Goal: Task Accomplishment & Management: Use online tool/utility

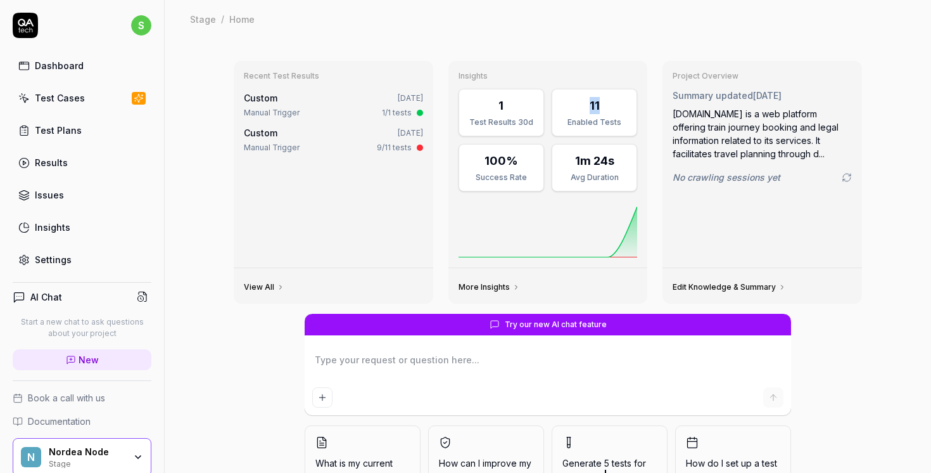
drag, startPoint x: 591, startPoint y: 105, endPoint x: 602, endPoint y: 105, distance: 10.8
click at [602, 105] on div "11" at bounding box center [594, 105] width 69 height 17
click at [87, 93] on link "Test Cases" at bounding box center [82, 98] width 139 height 25
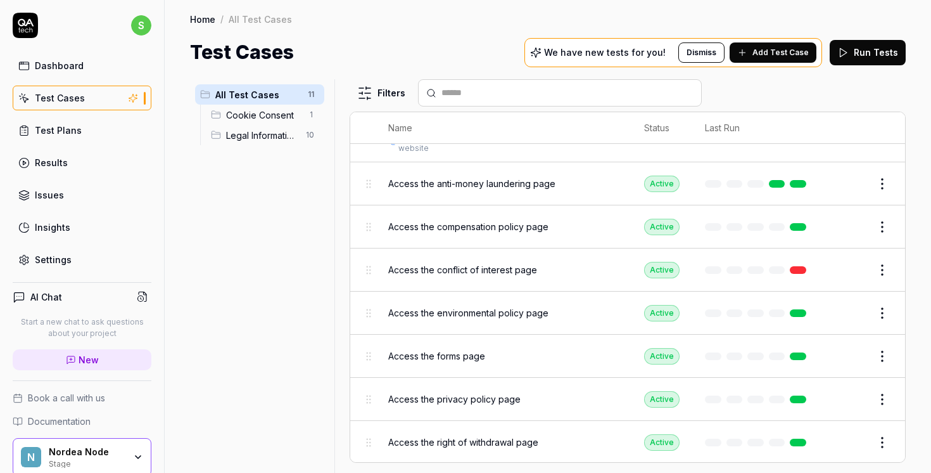
scroll to position [125, 0]
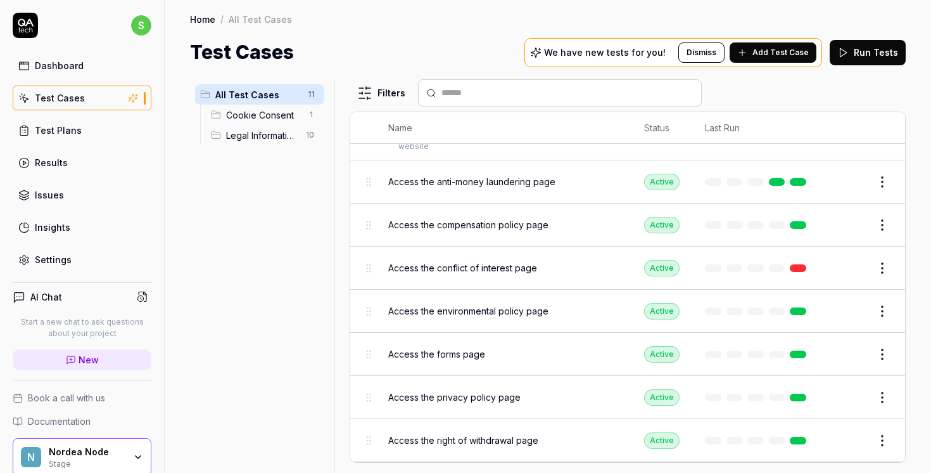
click at [483, 304] on span "Access the environmental policy page" at bounding box center [468, 310] width 160 height 13
click at [845, 301] on button "Edit" at bounding box center [852, 311] width 30 height 20
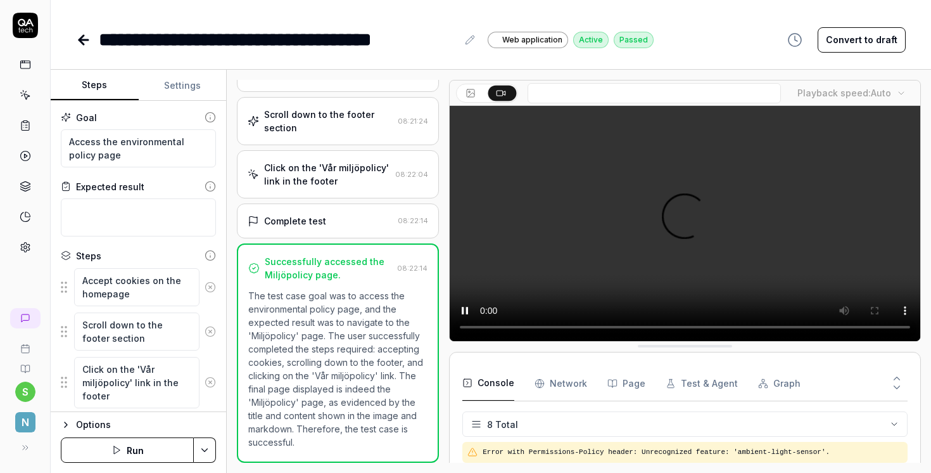
scroll to position [112, 0]
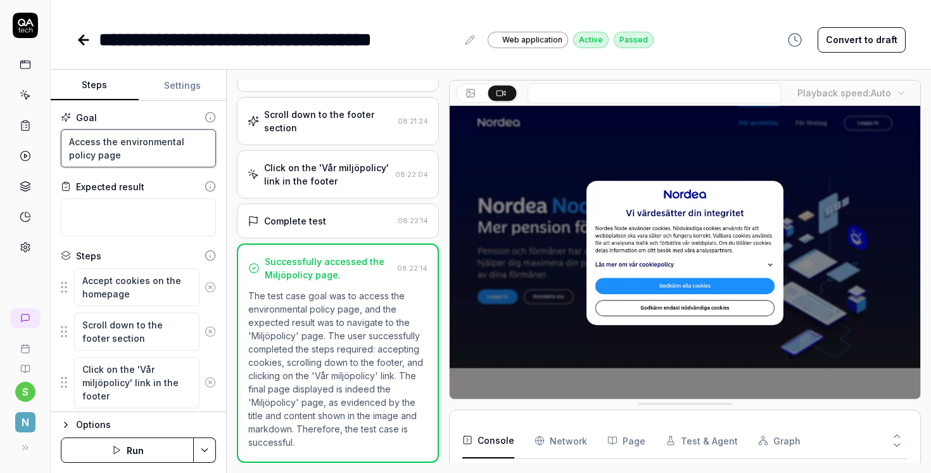
drag, startPoint x: 72, startPoint y: 141, endPoint x: 165, endPoint y: 167, distance: 96.7
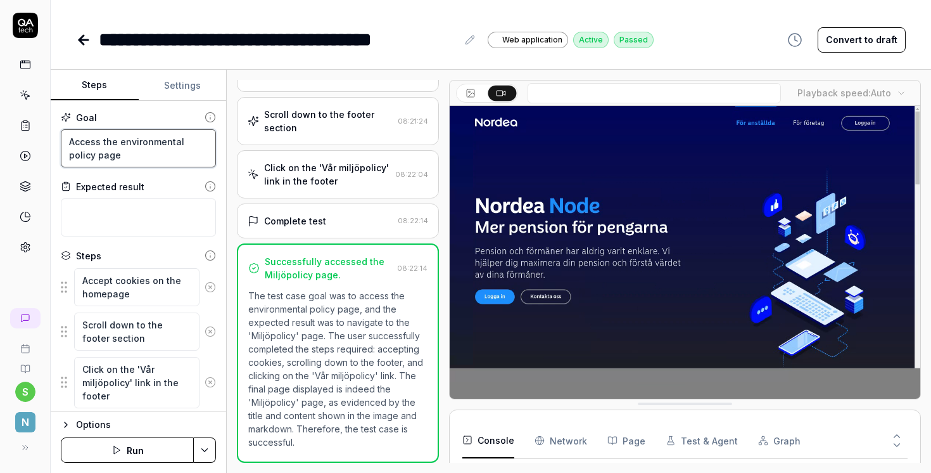
click at [165, 167] on div "Goal Access the environmental policy page Expected result Steps Accept cookies …" at bounding box center [139, 256] width 176 height 311
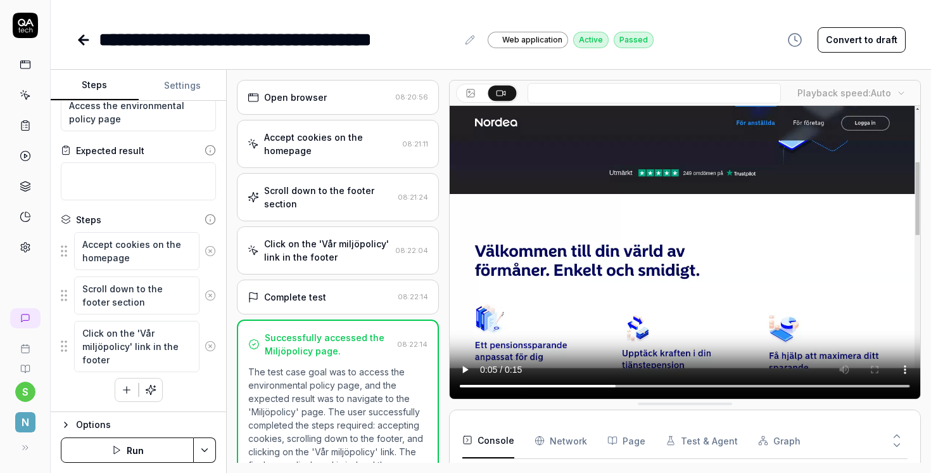
click at [84, 41] on icon at bounding box center [83, 39] width 15 height 15
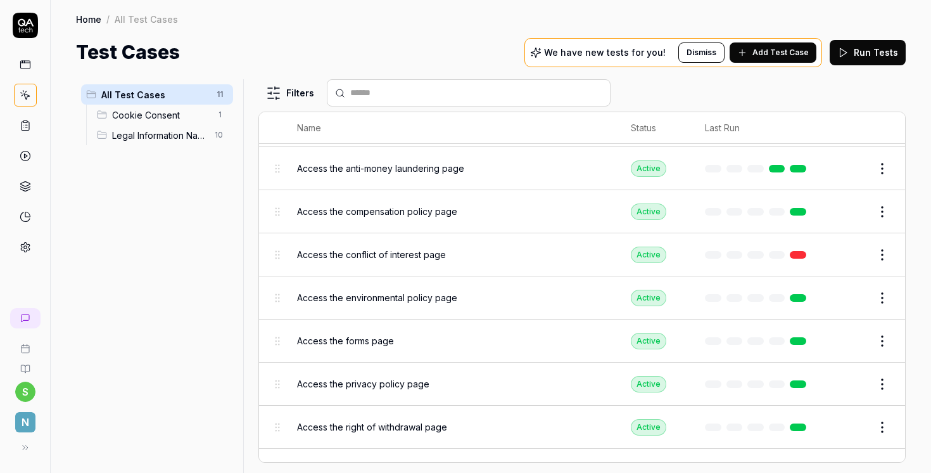
scroll to position [128, 0]
click at [801, 295] on link at bounding box center [798, 297] width 16 height 8
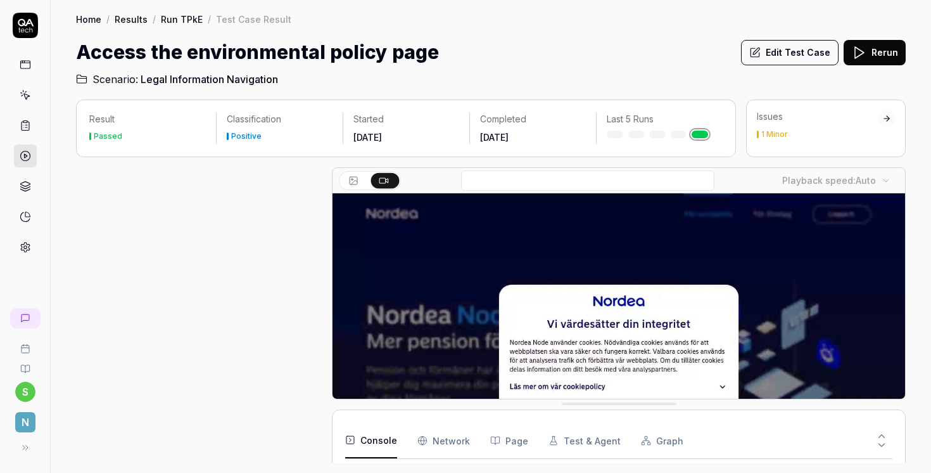
scroll to position [96, 0]
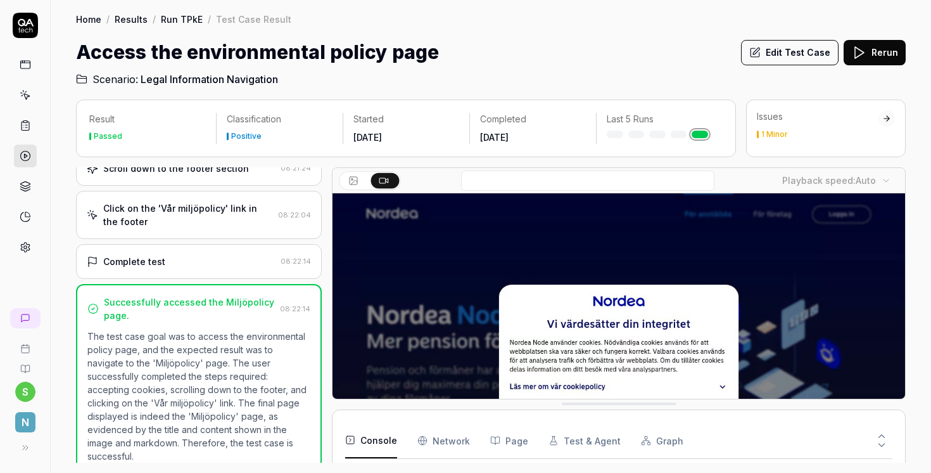
click at [831, 126] on div "Issues 1 Minor" at bounding box center [818, 124] width 122 height 28
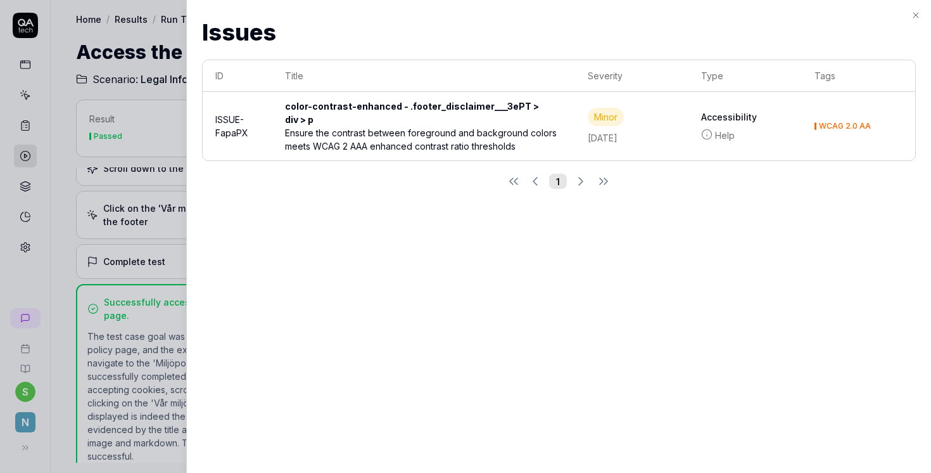
click at [151, 46] on div at bounding box center [465, 236] width 931 height 473
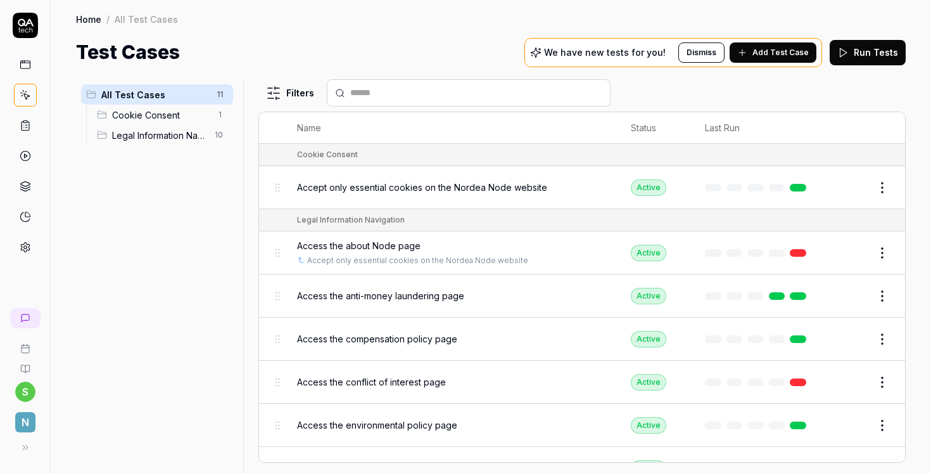
click at [390, 375] on span "Access the conflict of interest page" at bounding box center [371, 381] width 149 height 13
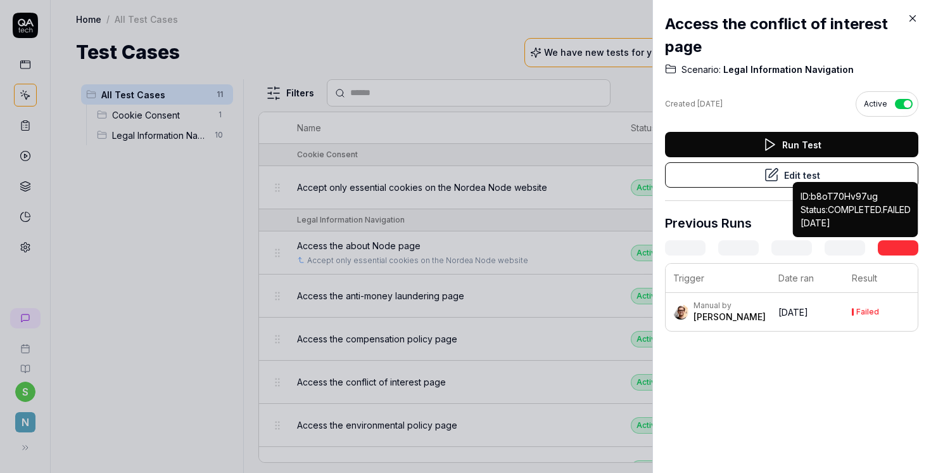
click at [891, 250] on link at bounding box center [898, 247] width 41 height 15
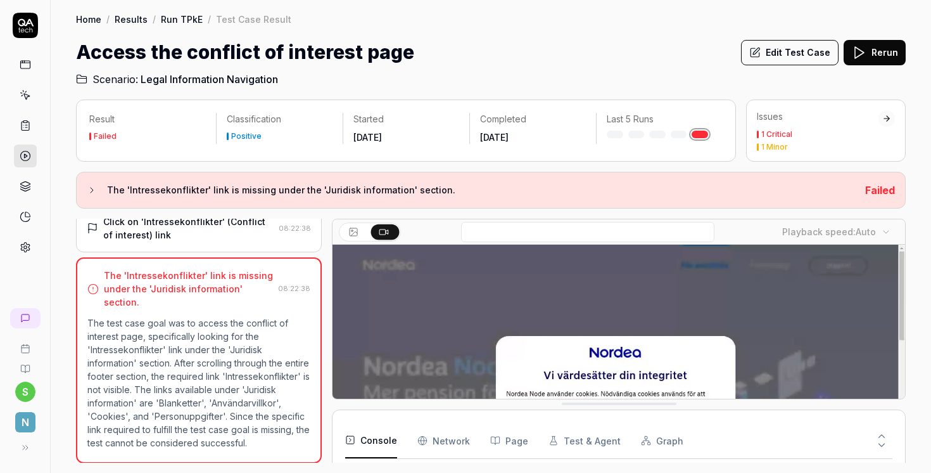
scroll to position [112, 0]
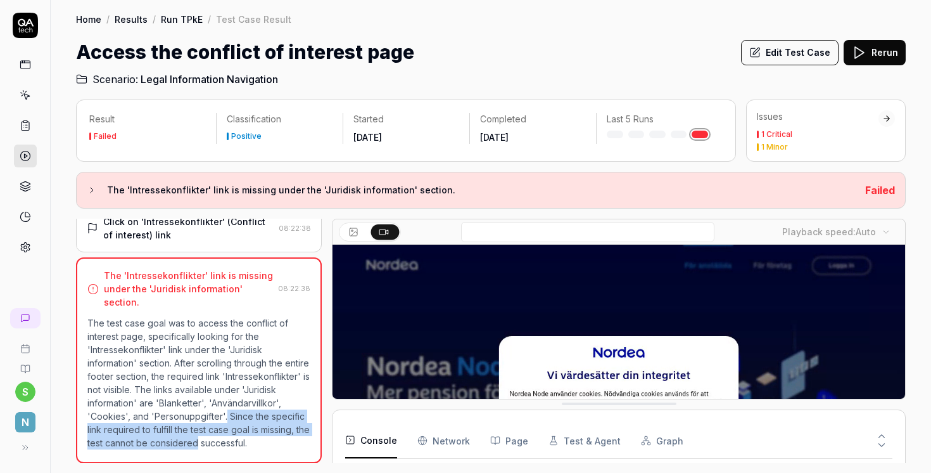
drag, startPoint x: 288, startPoint y: 432, endPoint x: 297, endPoint y: 402, distance: 30.3
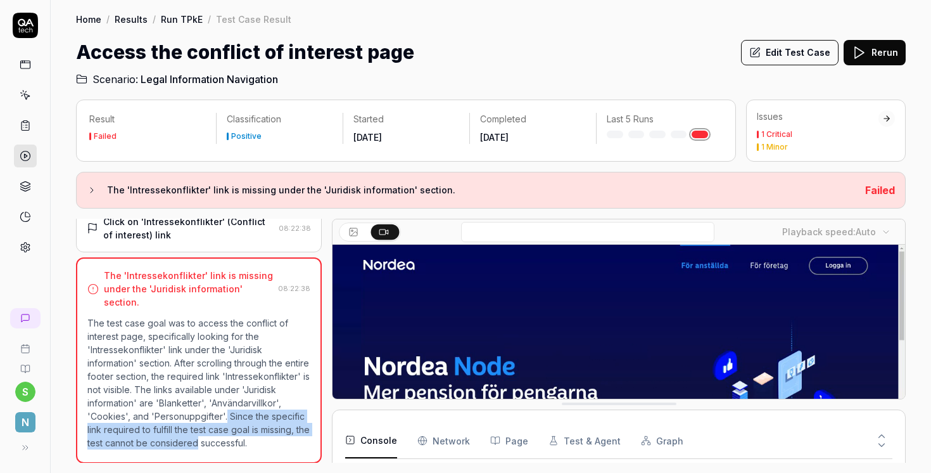
click at [297, 402] on p "The test case goal was to access the conflict of interest page, specifically lo…" at bounding box center [198, 382] width 223 height 133
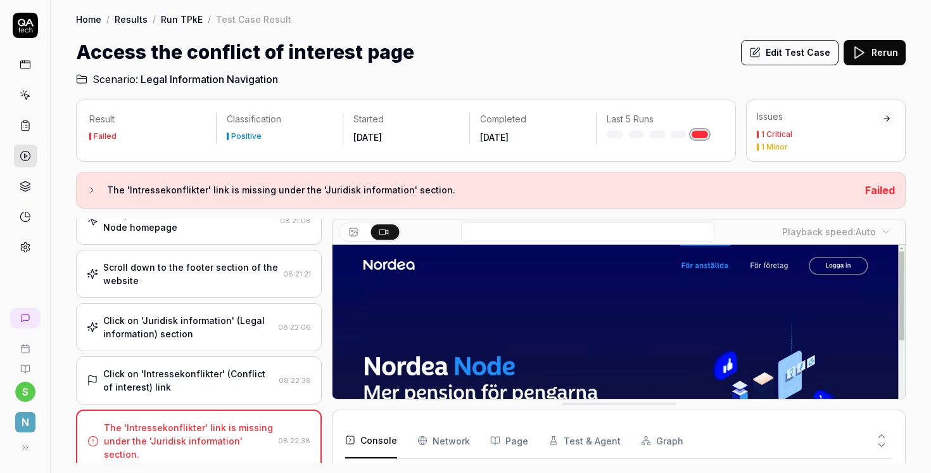
scroll to position [7, 0]
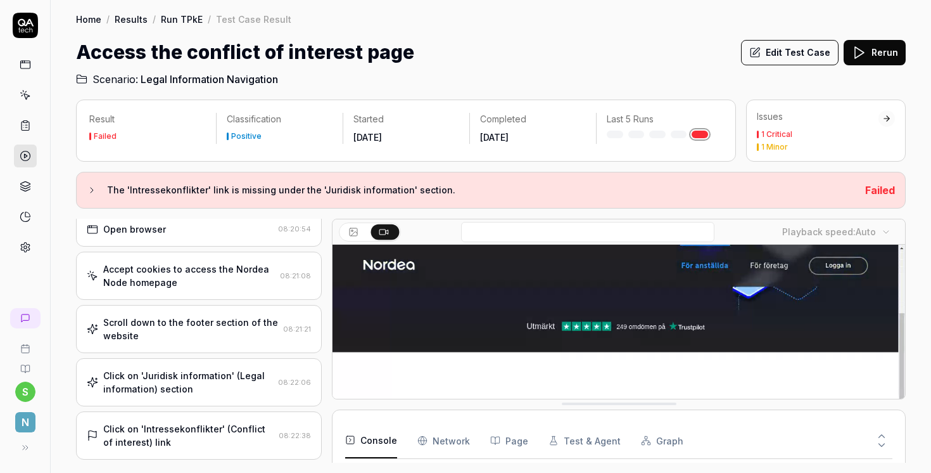
click at [170, 22] on link "Run TPkE" at bounding box center [182, 19] width 42 height 13
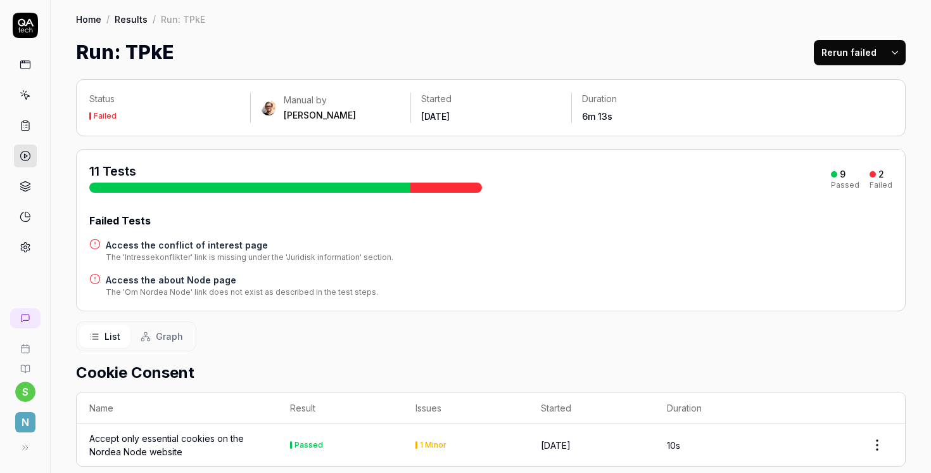
click at [128, 22] on link "Results" at bounding box center [131, 19] width 33 height 13
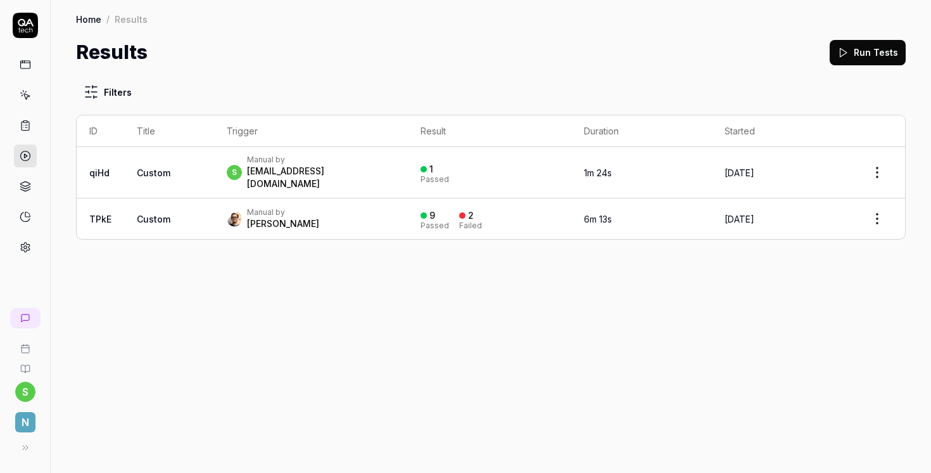
click at [84, 16] on link "Home" at bounding box center [88, 19] width 25 height 13
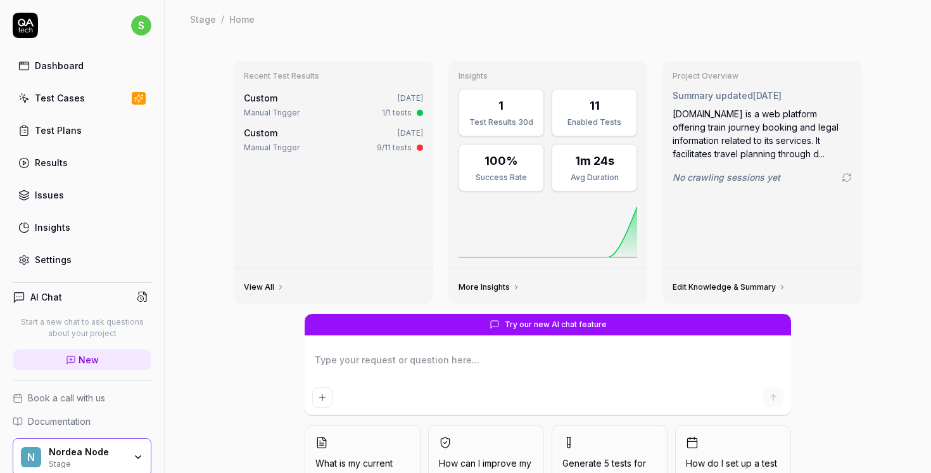
type textarea "*"
click at [56, 95] on div "Test Cases" at bounding box center [60, 97] width 50 height 13
